Goal: Information Seeking & Learning: Learn about a topic

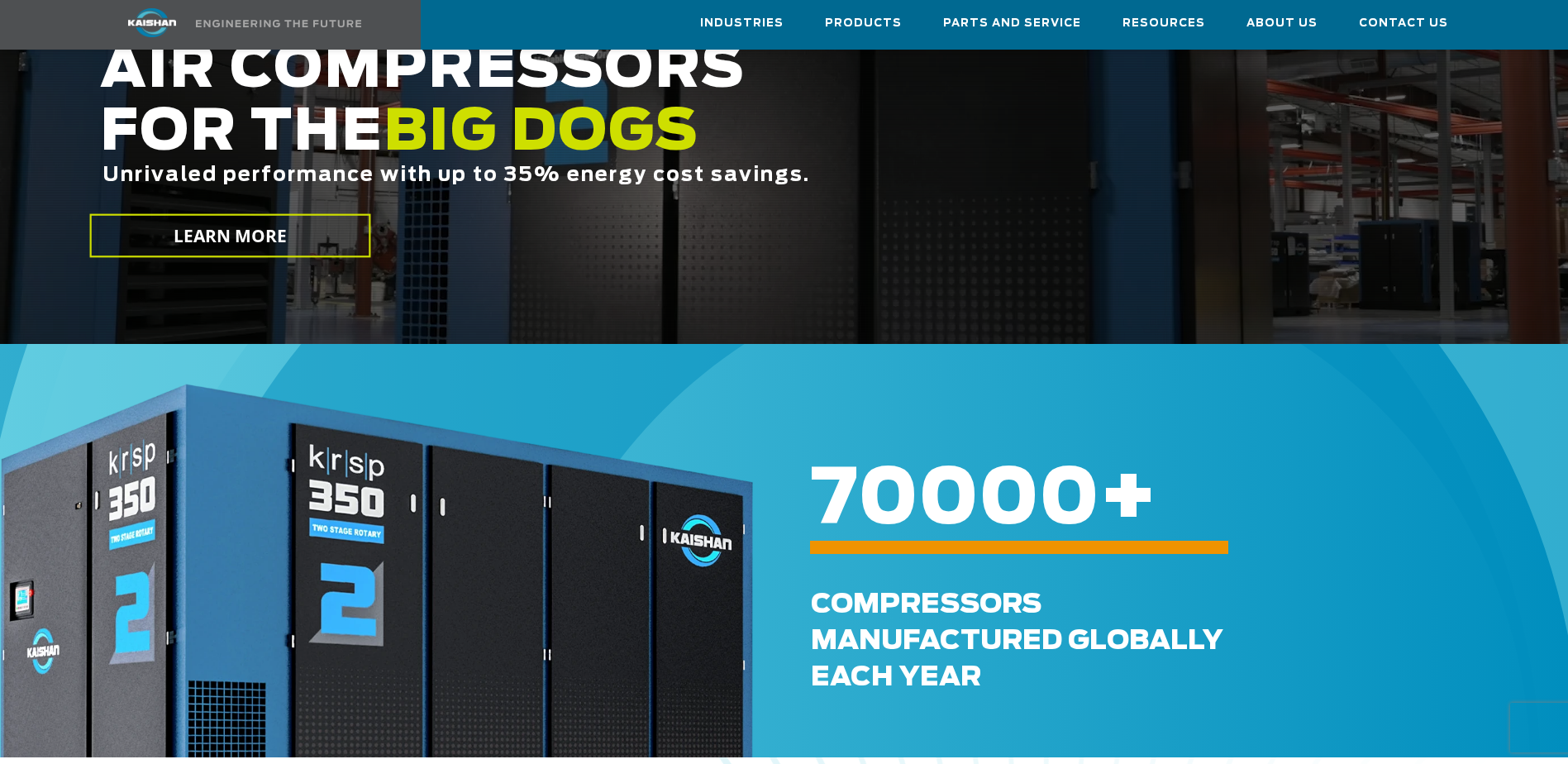
scroll to position [220, 0]
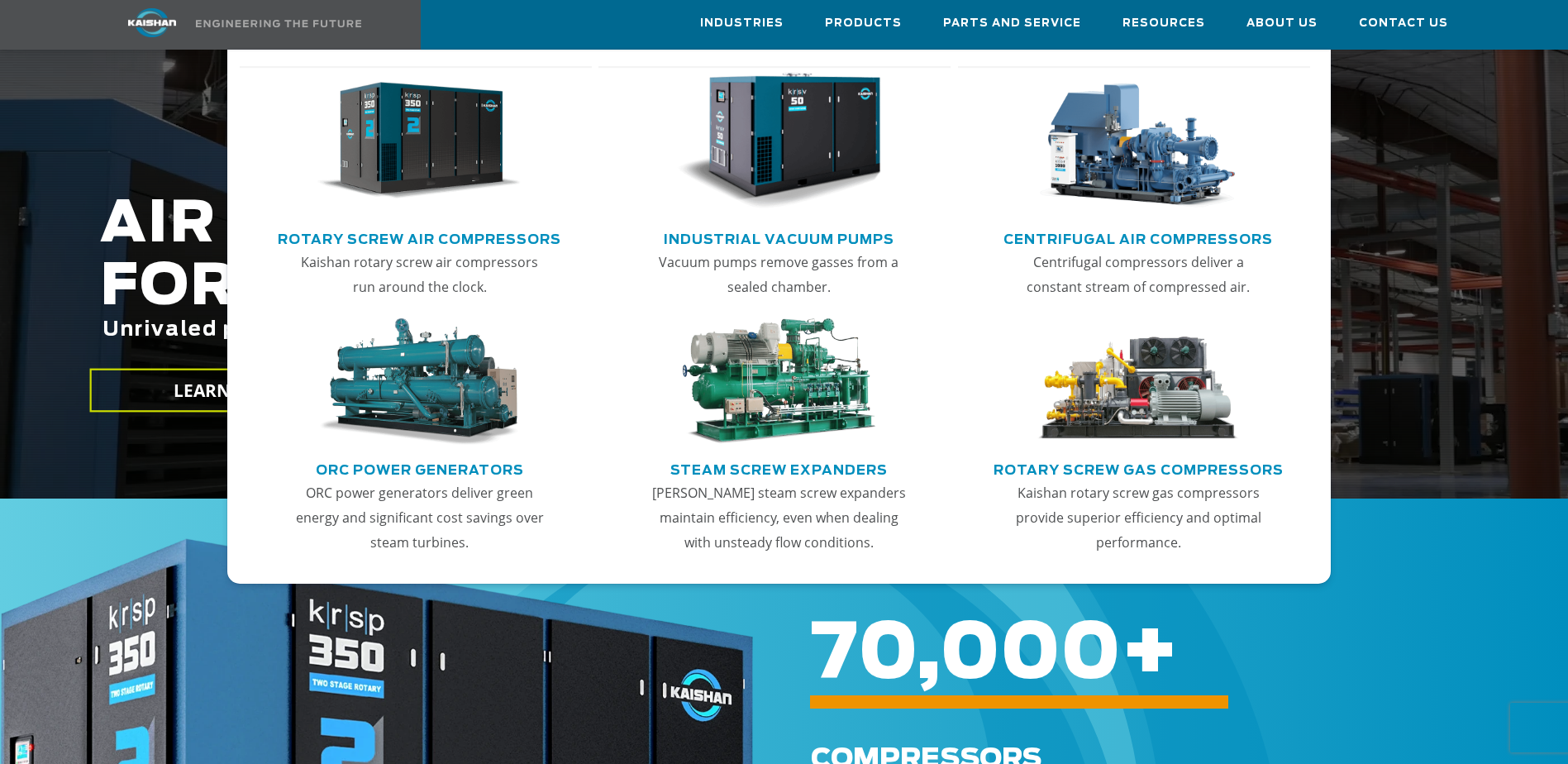
click at [412, 158] on img "Main menu" at bounding box center [419, 141] width 204 height 137
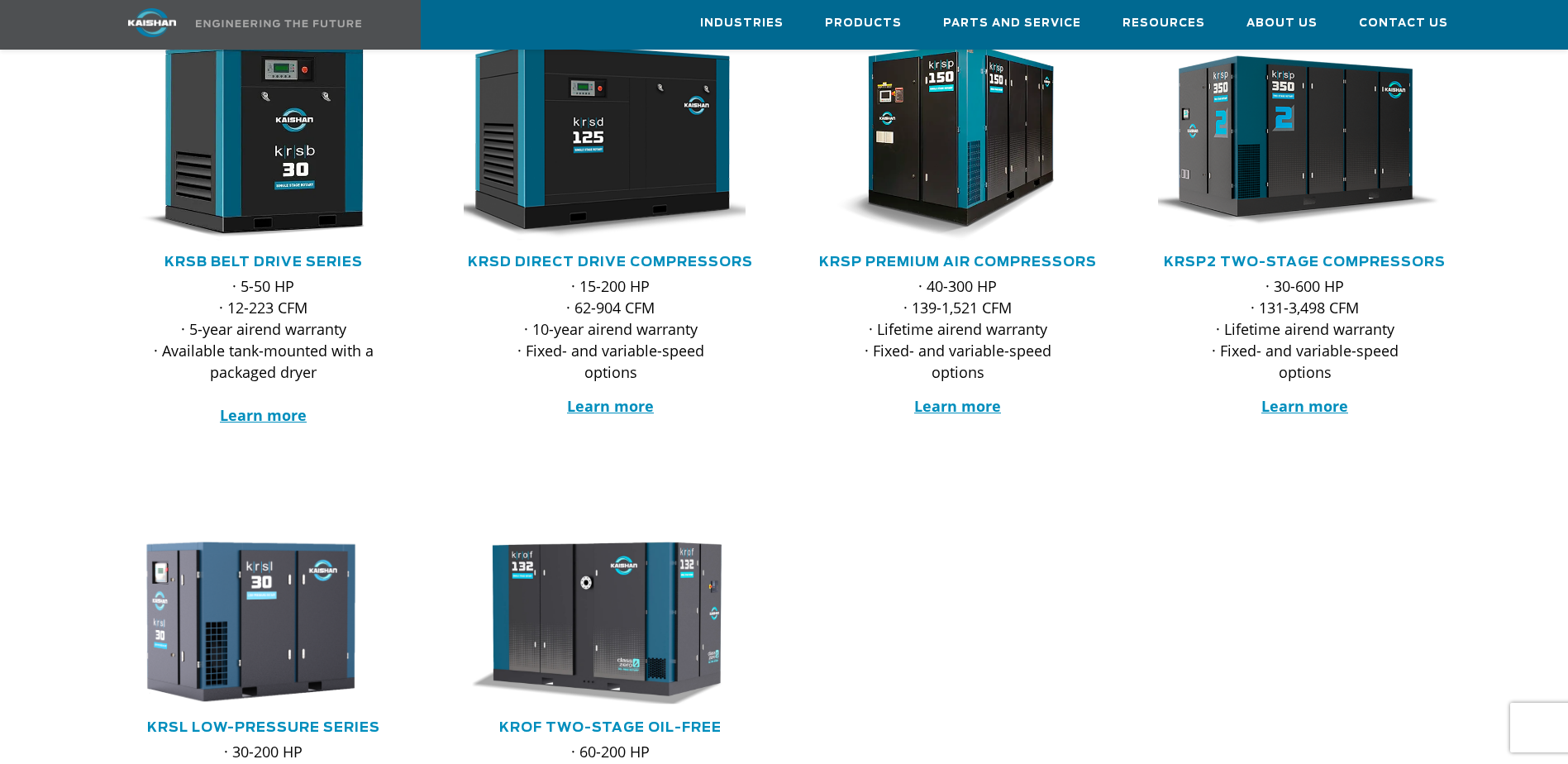
scroll to position [220, 0]
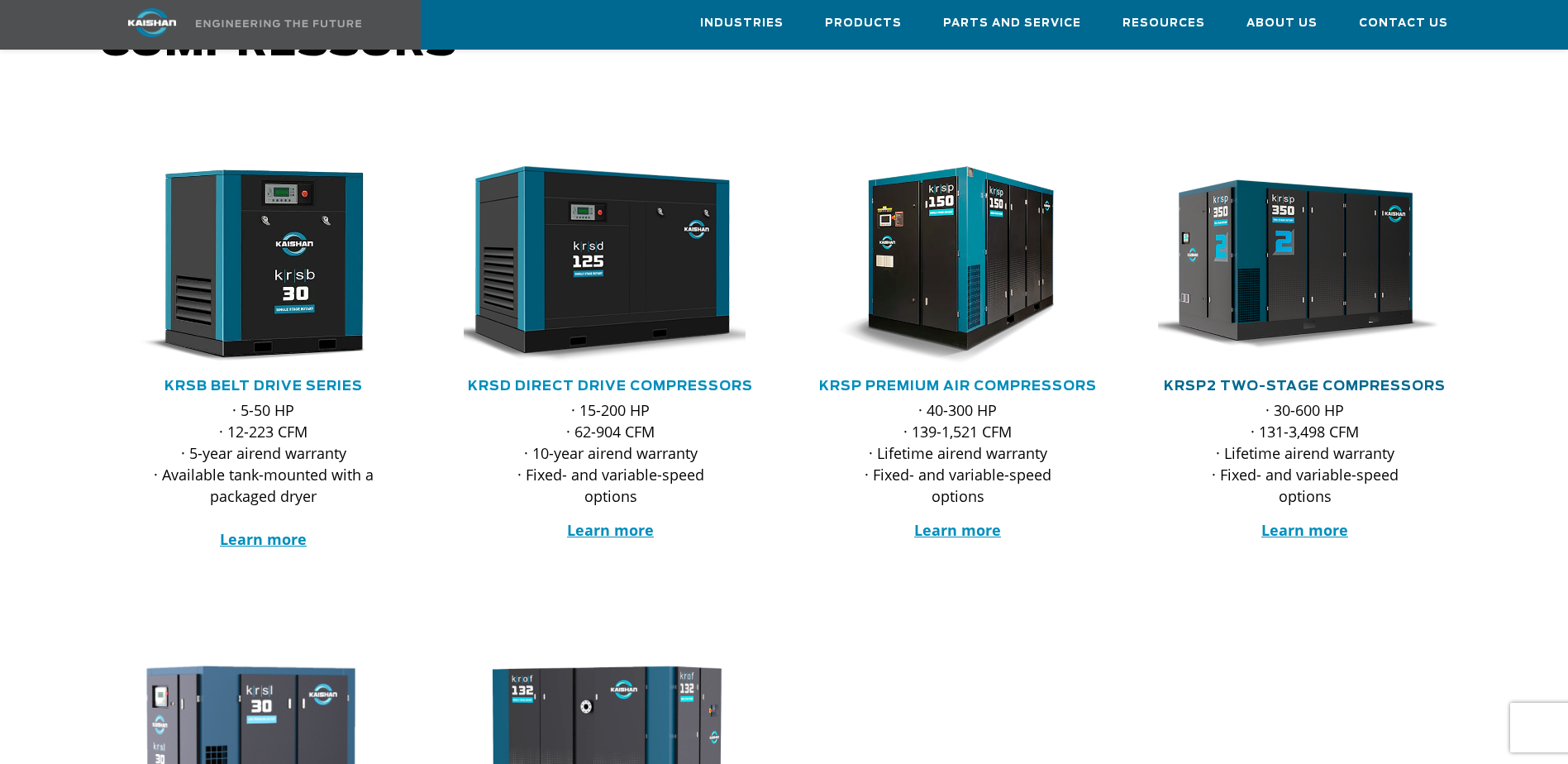
click at [1292, 379] on link "KRSP2 Two-Stage Compressors" at bounding box center [1305, 386] width 282 height 13
